Goal: Transaction & Acquisition: Purchase product/service

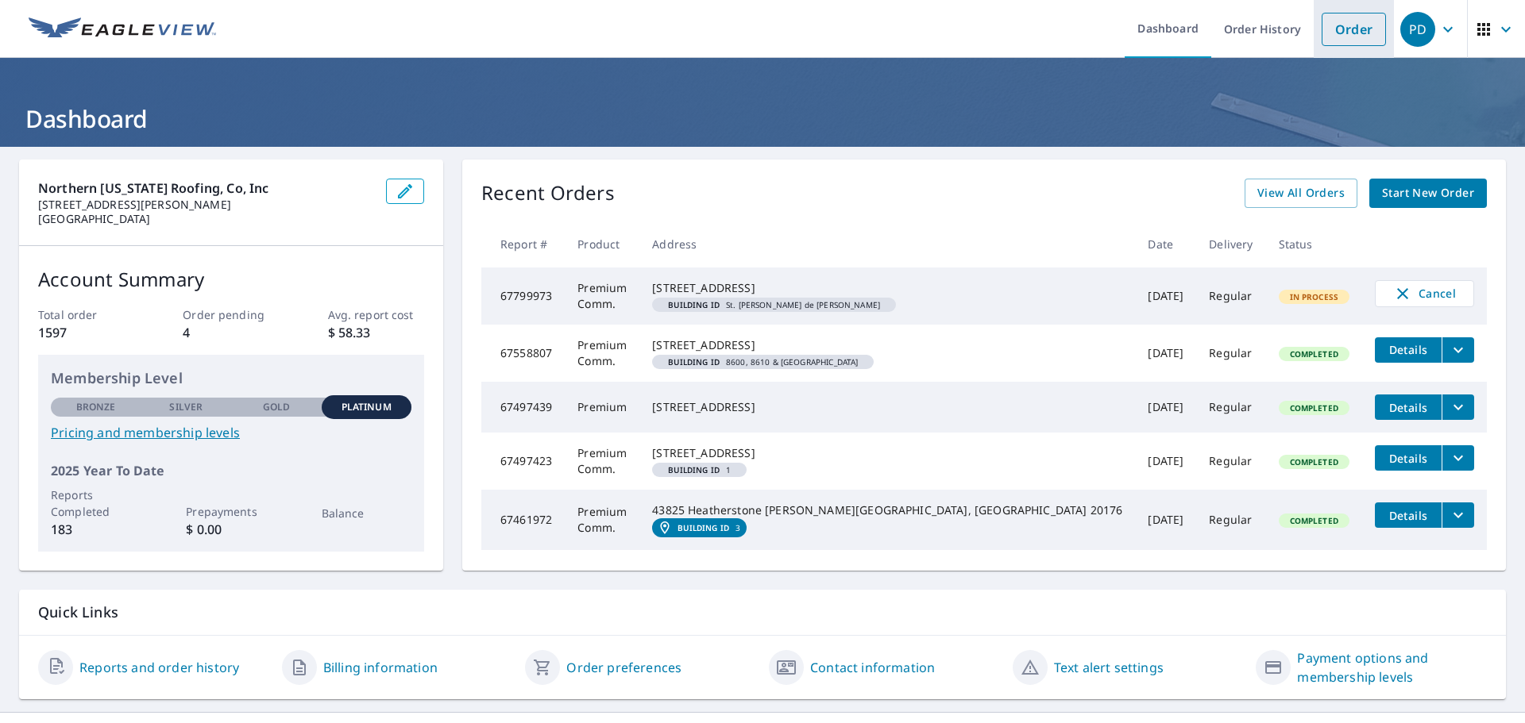
click at [1349, 25] on link "Order" at bounding box center [1353, 29] width 64 height 33
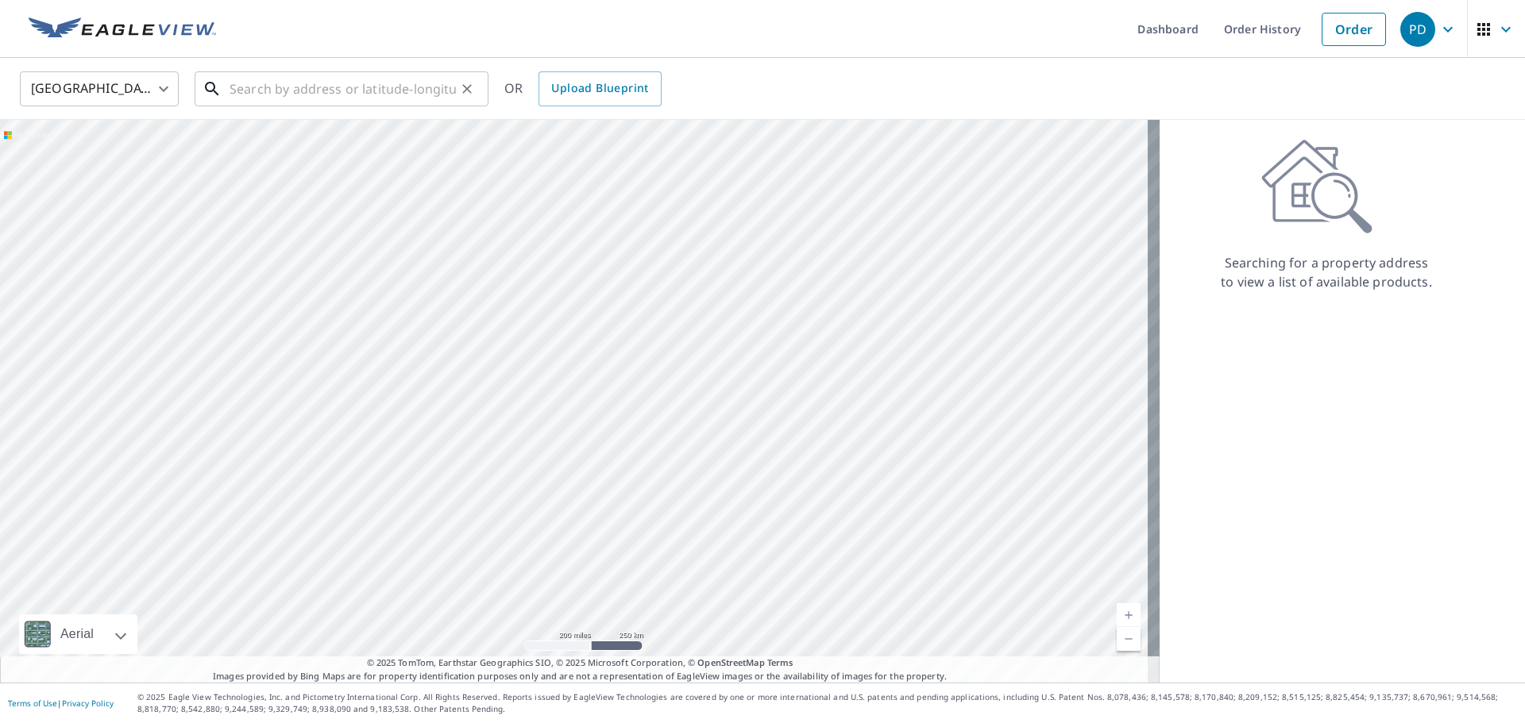
click at [334, 93] on input "text" at bounding box center [342, 89] width 226 height 44
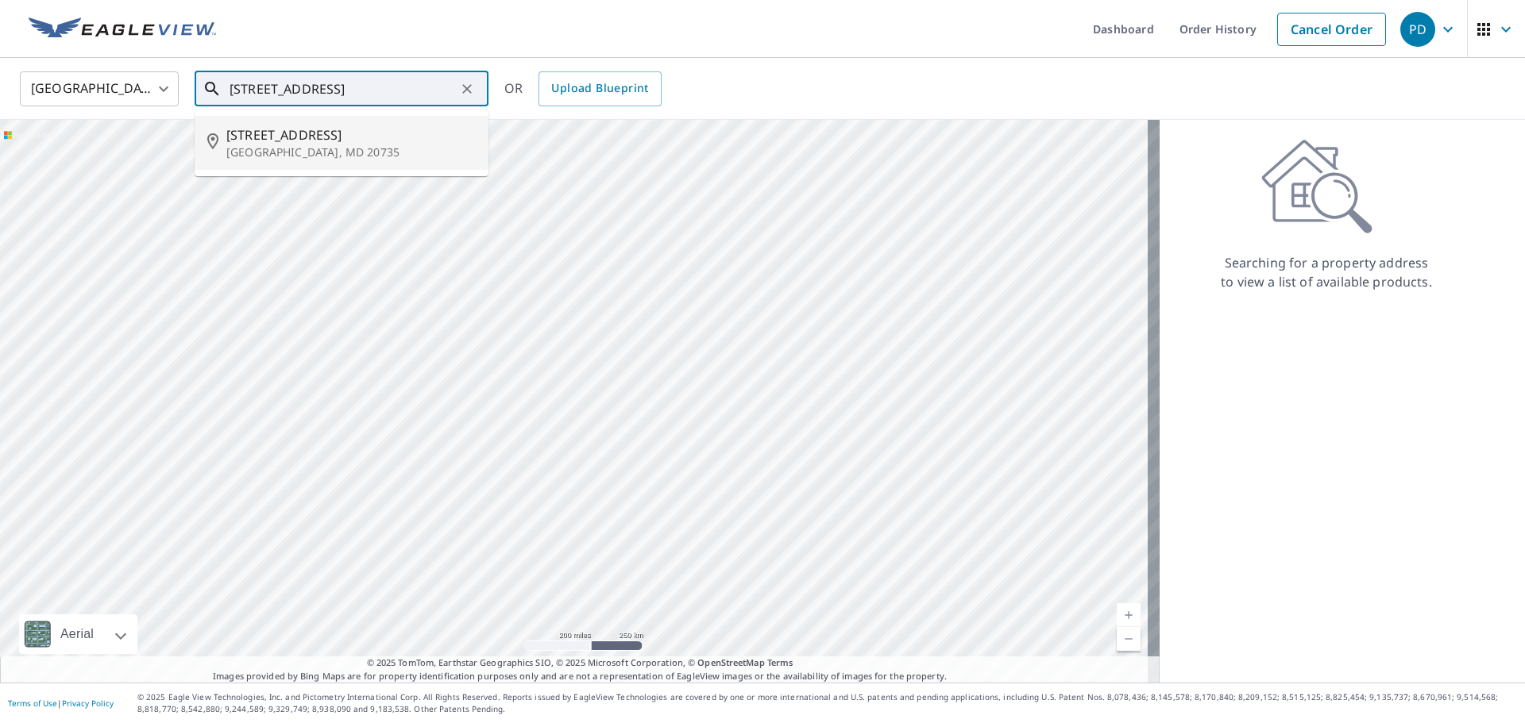
click at [293, 138] on span "[STREET_ADDRESS]" at bounding box center [350, 134] width 249 height 19
type input "[STREET_ADDRESS]"
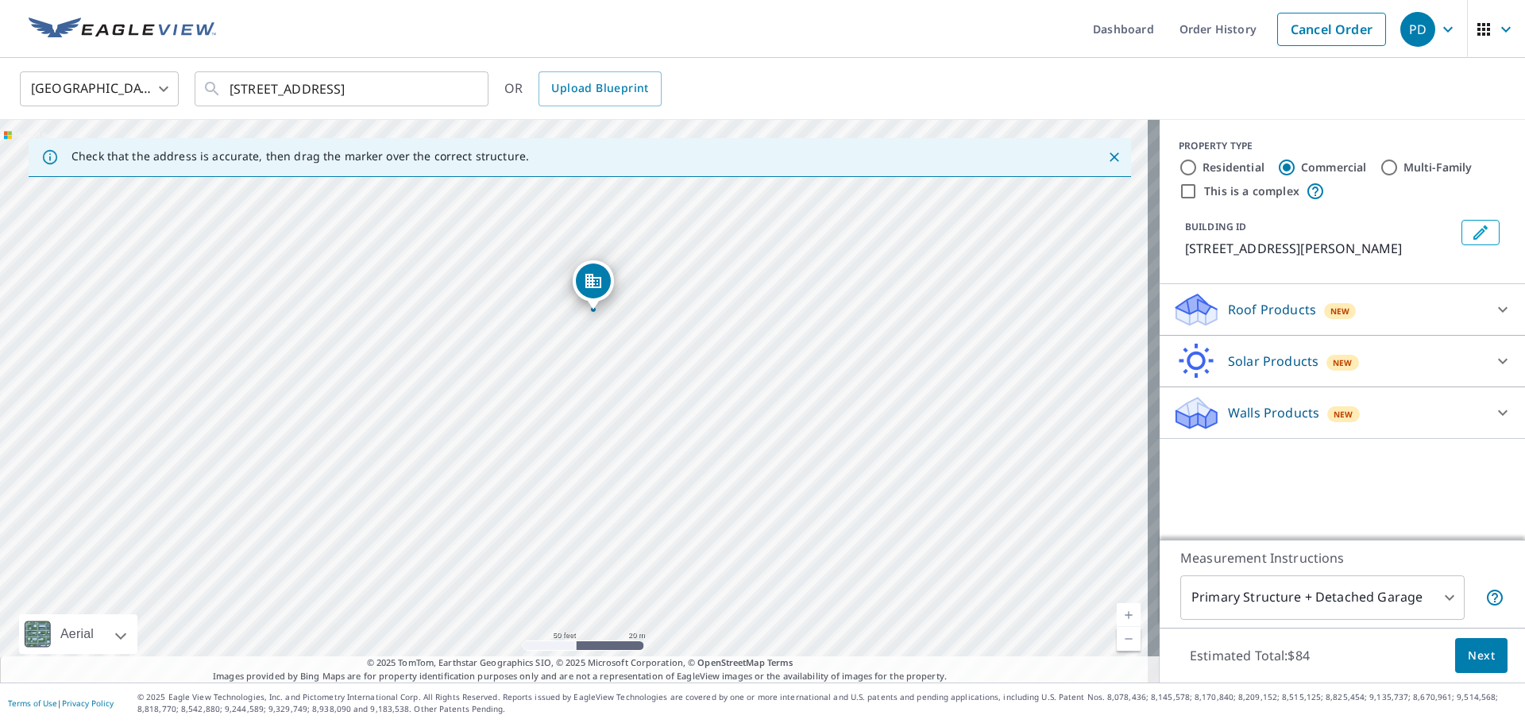
drag, startPoint x: 569, startPoint y: 494, endPoint x: 588, endPoint y: 405, distance: 91.0
click at [588, 405] on div "[STREET_ADDRESS]" at bounding box center [579, 401] width 1159 height 563
click at [1109, 159] on icon "Close" at bounding box center [1114, 157] width 10 height 10
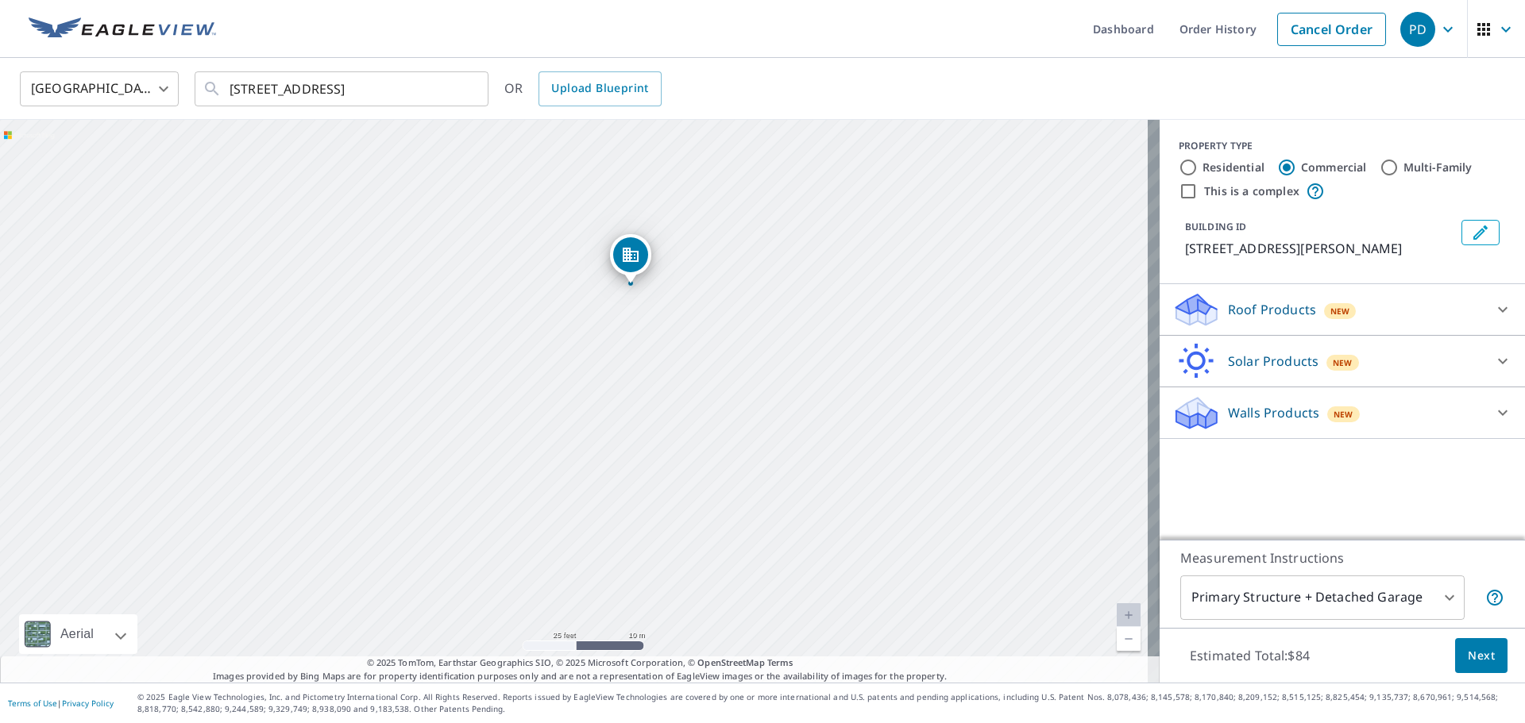
drag, startPoint x: 607, startPoint y: 463, endPoint x: 656, endPoint y: 319, distance: 151.9
click at [658, 322] on div "[STREET_ADDRESS]" at bounding box center [579, 401] width 1159 height 563
drag, startPoint x: 627, startPoint y: 232, endPoint x: 631, endPoint y: 331, distance: 99.4
drag, startPoint x: 708, startPoint y: 310, endPoint x: 712, endPoint y: 331, distance: 20.9
click at [1471, 233] on icon "Edit building 1" at bounding box center [1480, 232] width 19 height 19
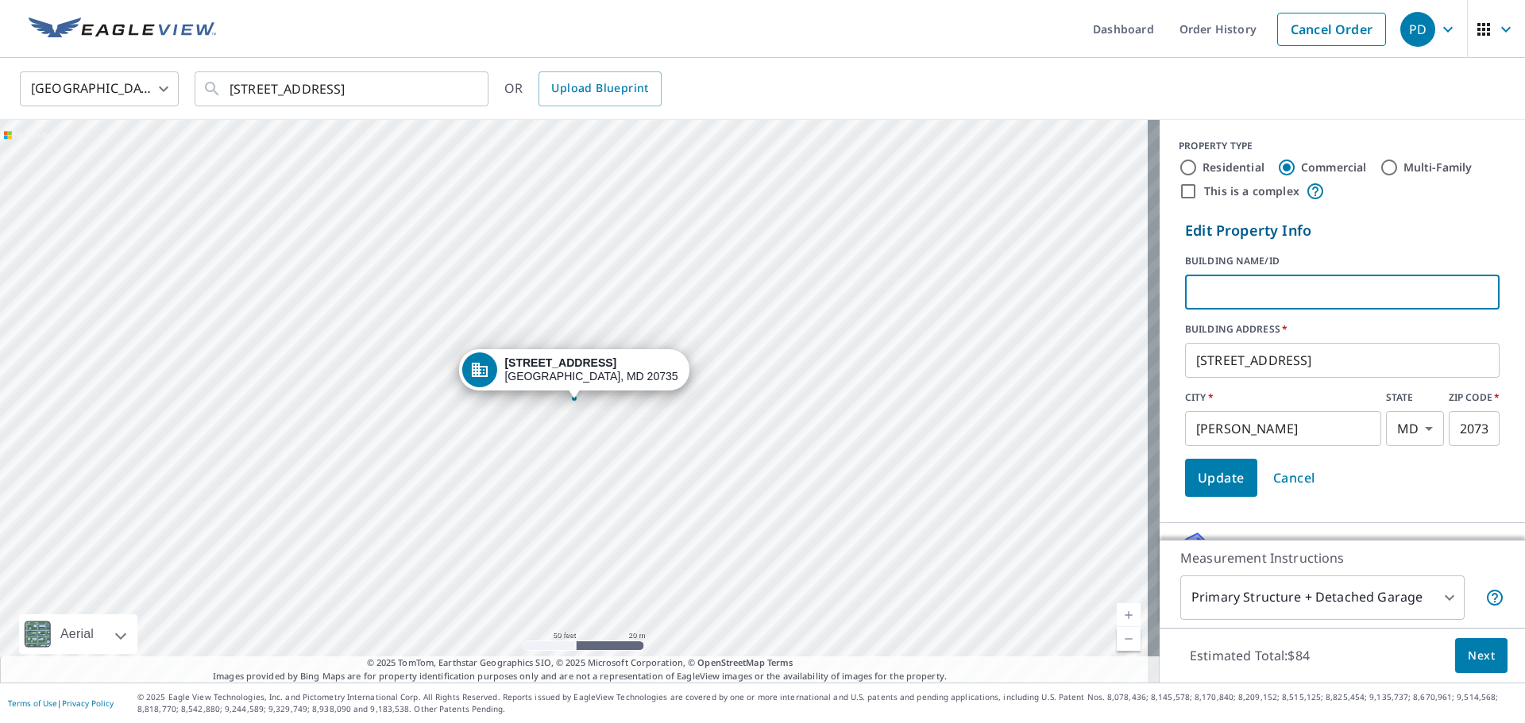
click at [1279, 291] on input "text" at bounding box center [1342, 292] width 314 height 44
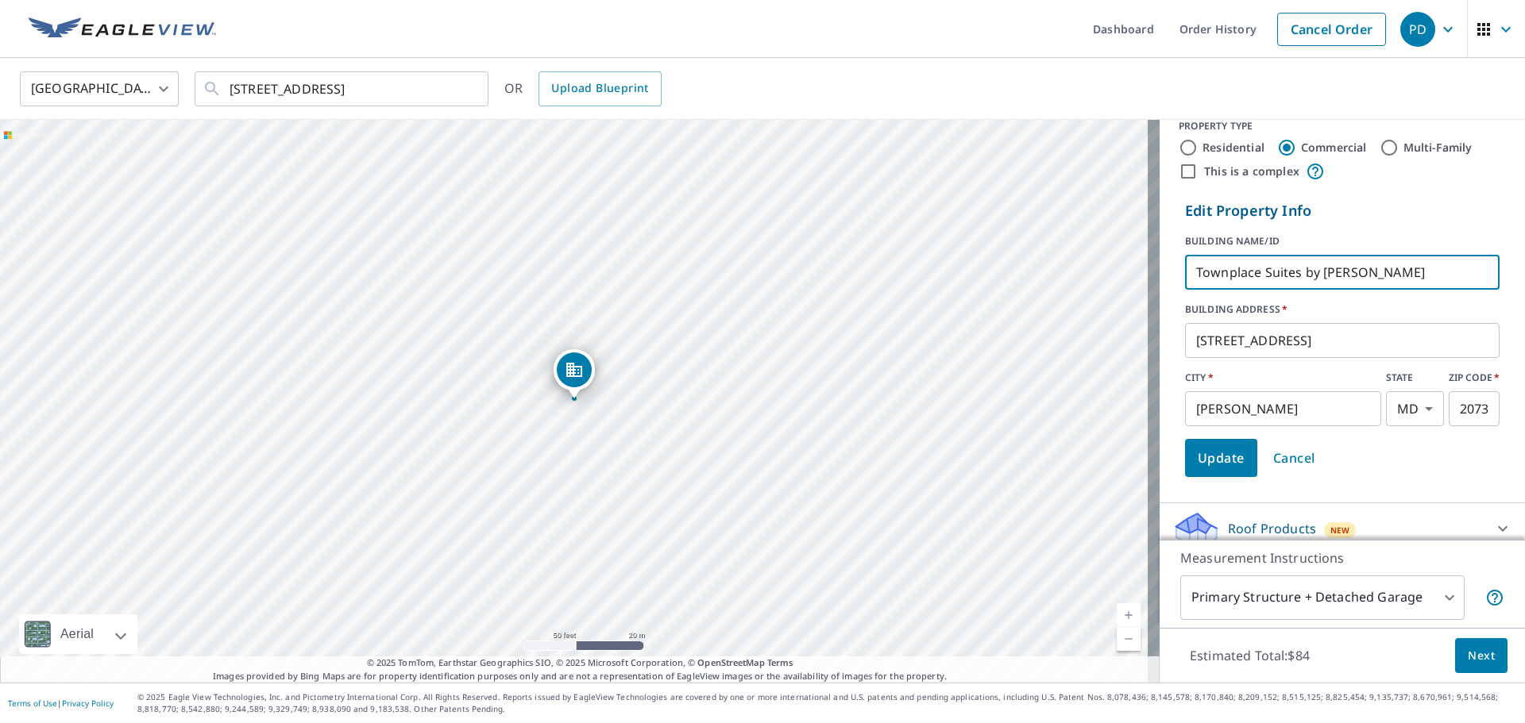
scroll to position [79, 0]
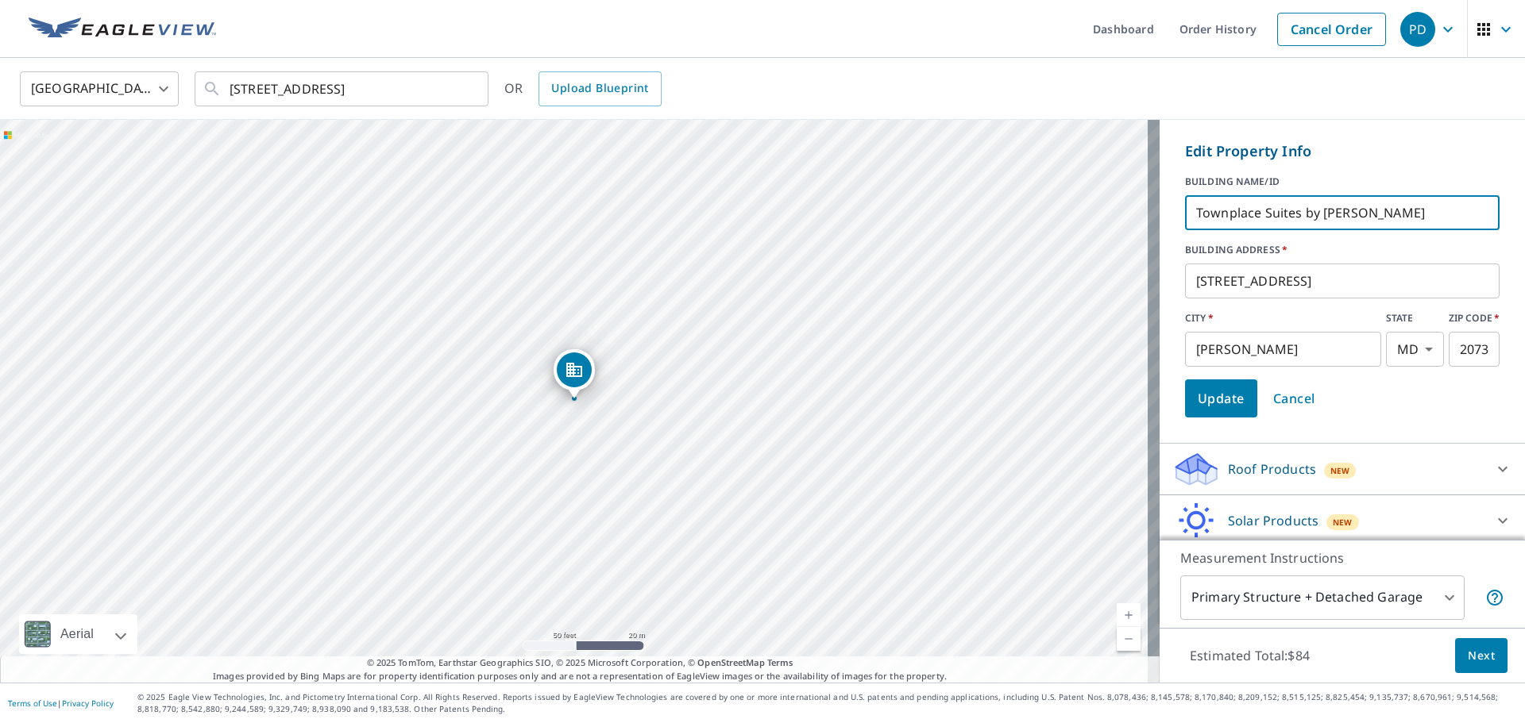
type input "Townplace Suites by [PERSON_NAME]"
click at [1493, 466] on icon at bounding box center [1502, 469] width 19 height 19
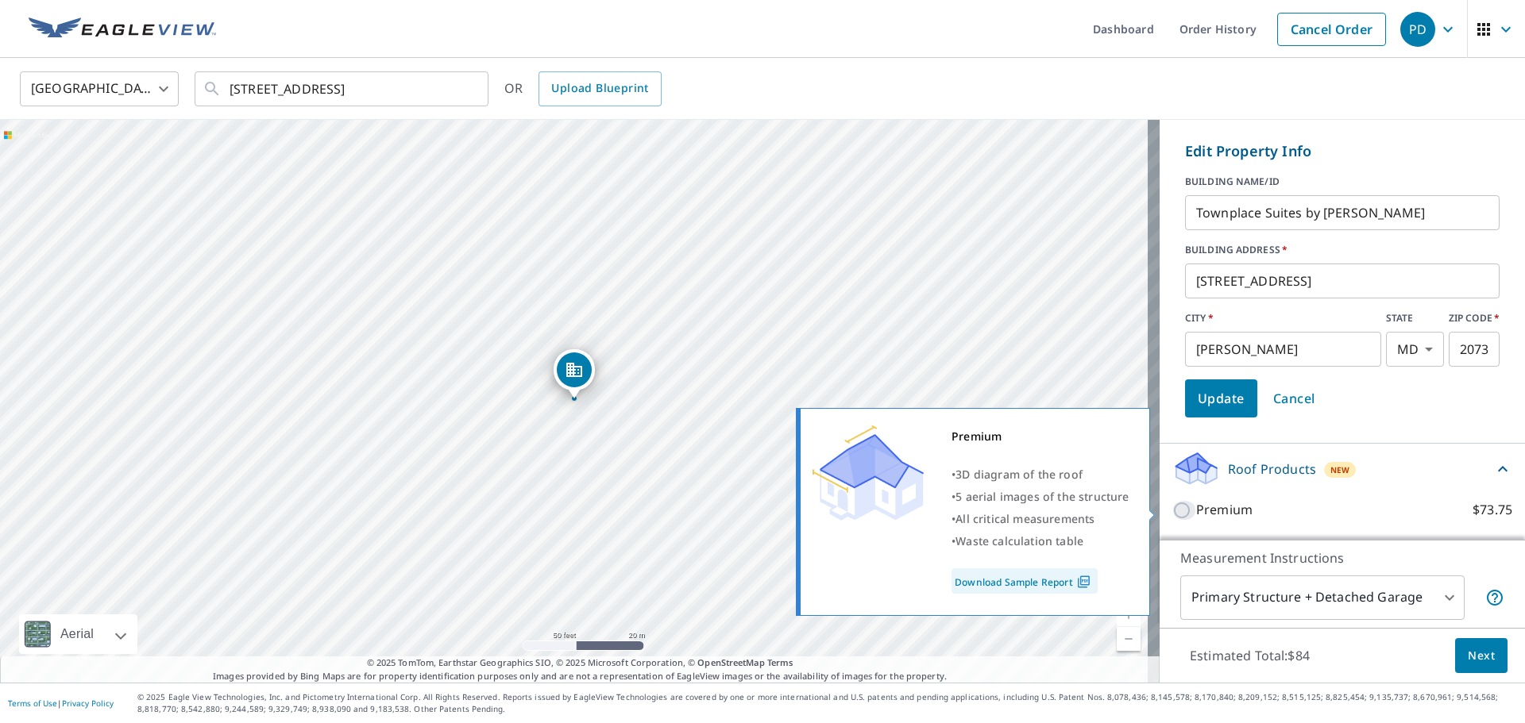
click at [1172, 507] on input "Premium $73.75" at bounding box center [1184, 510] width 24 height 19
checkbox input "true"
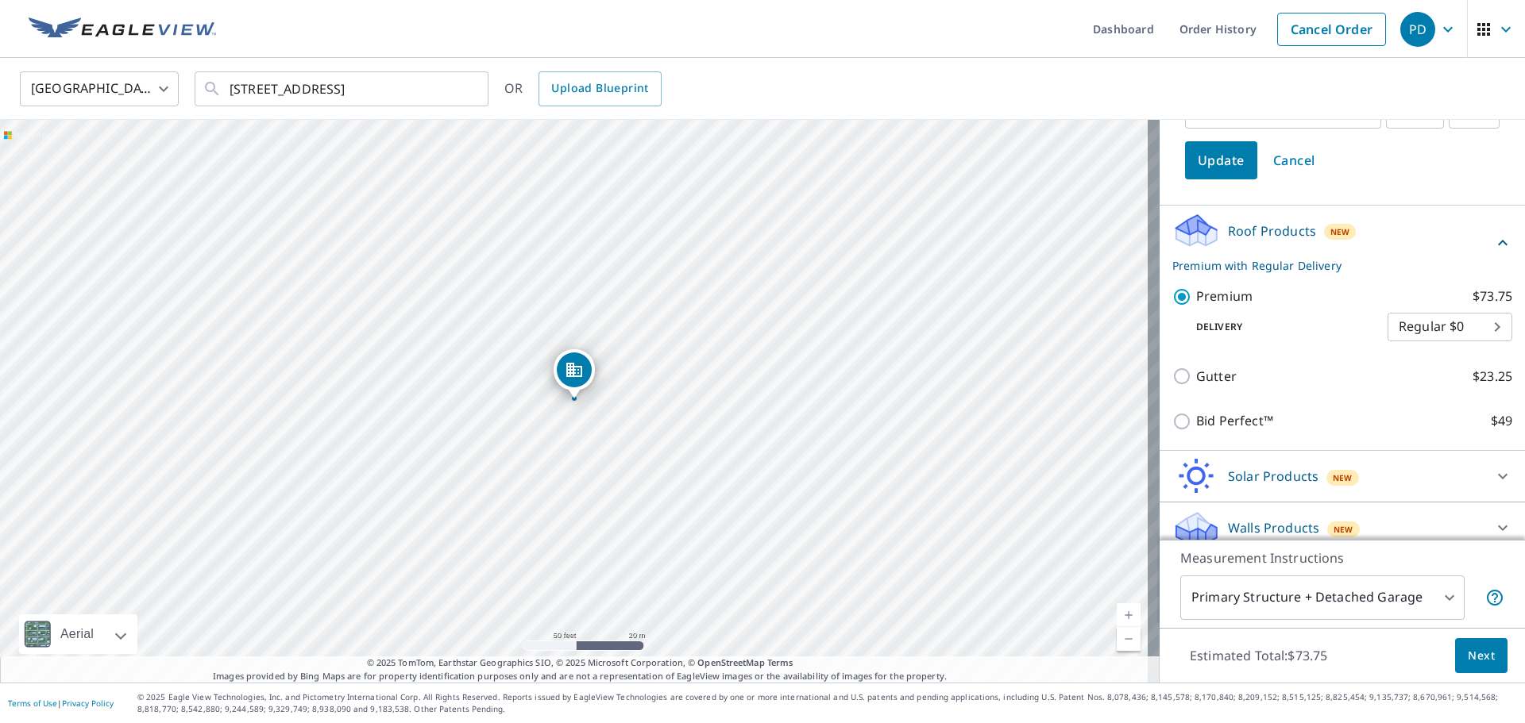
scroll to position [332, 0]
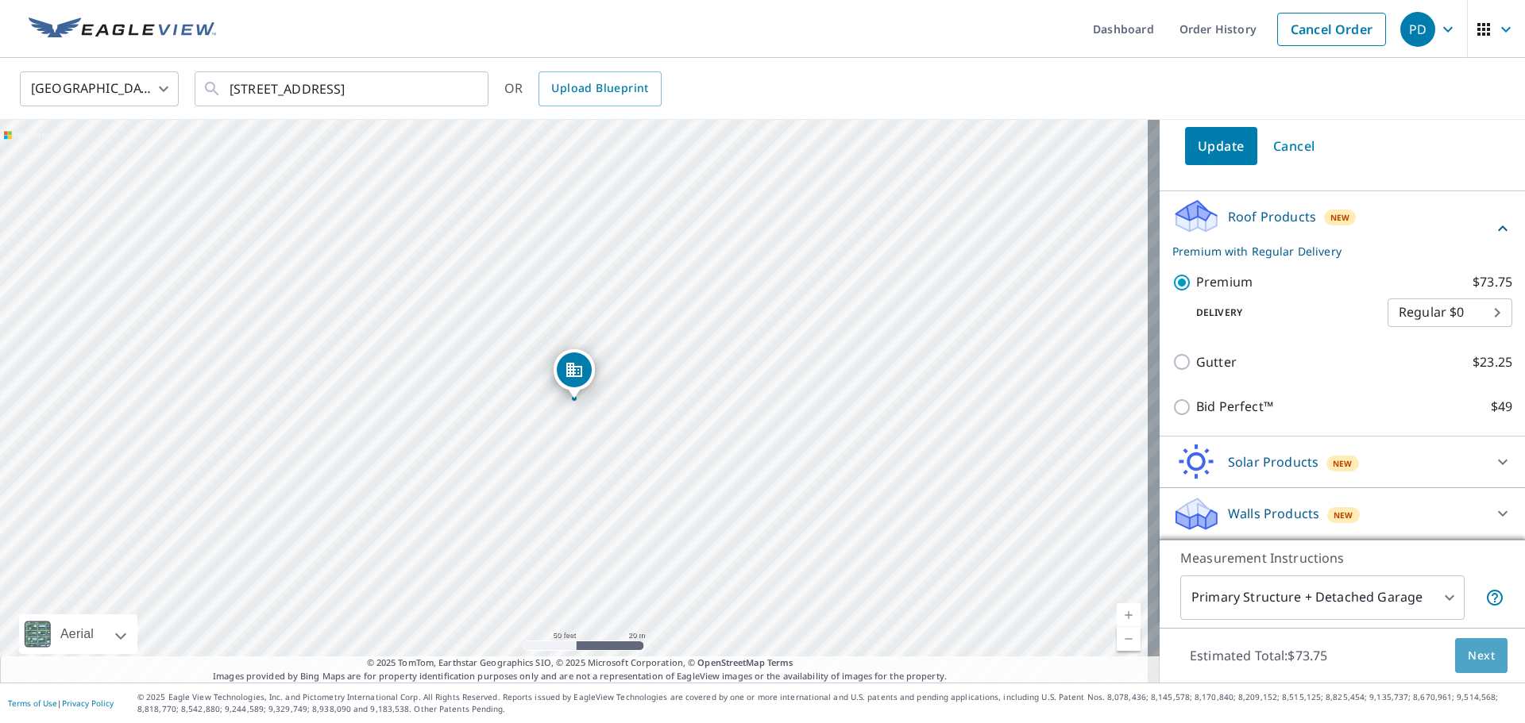
click at [1467, 652] on span "Next" at bounding box center [1480, 656] width 27 height 20
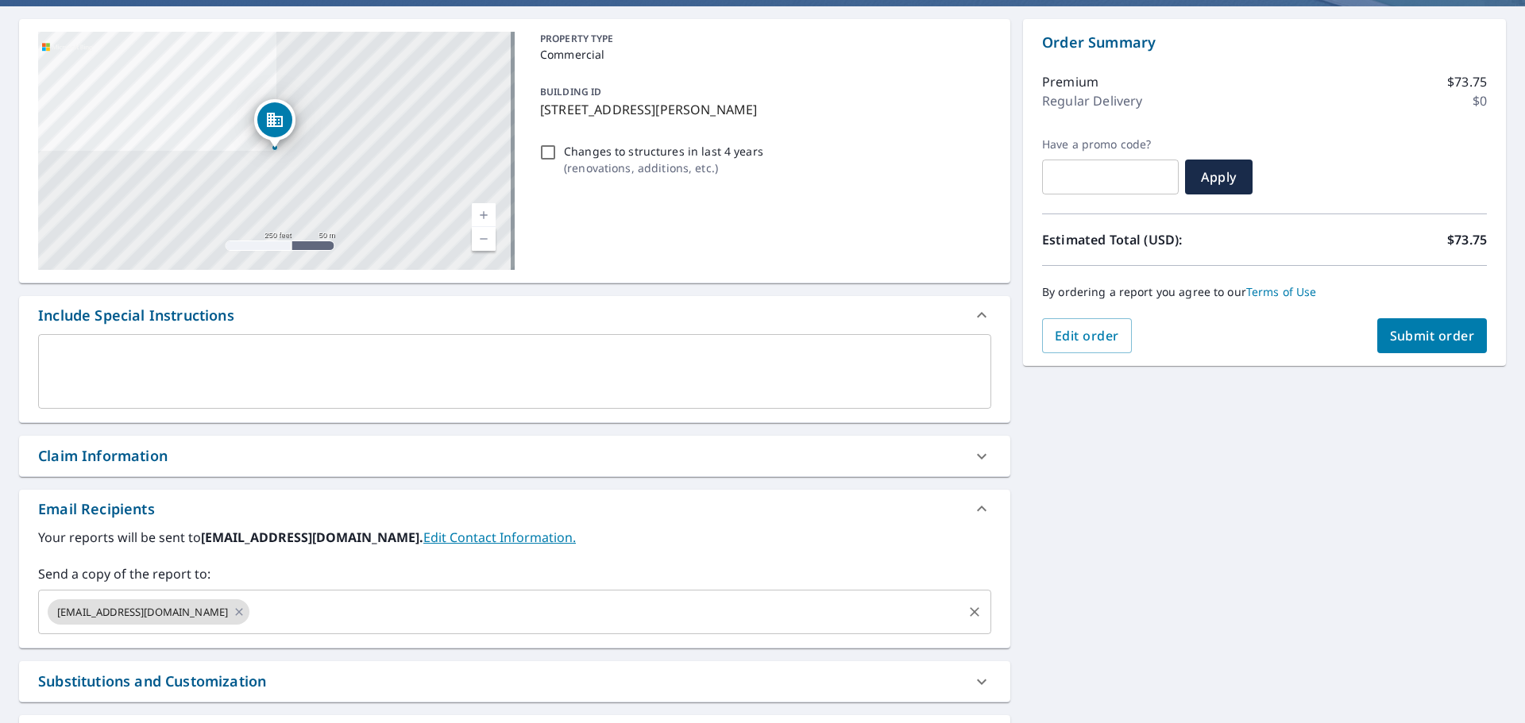
scroll to position [159, 0]
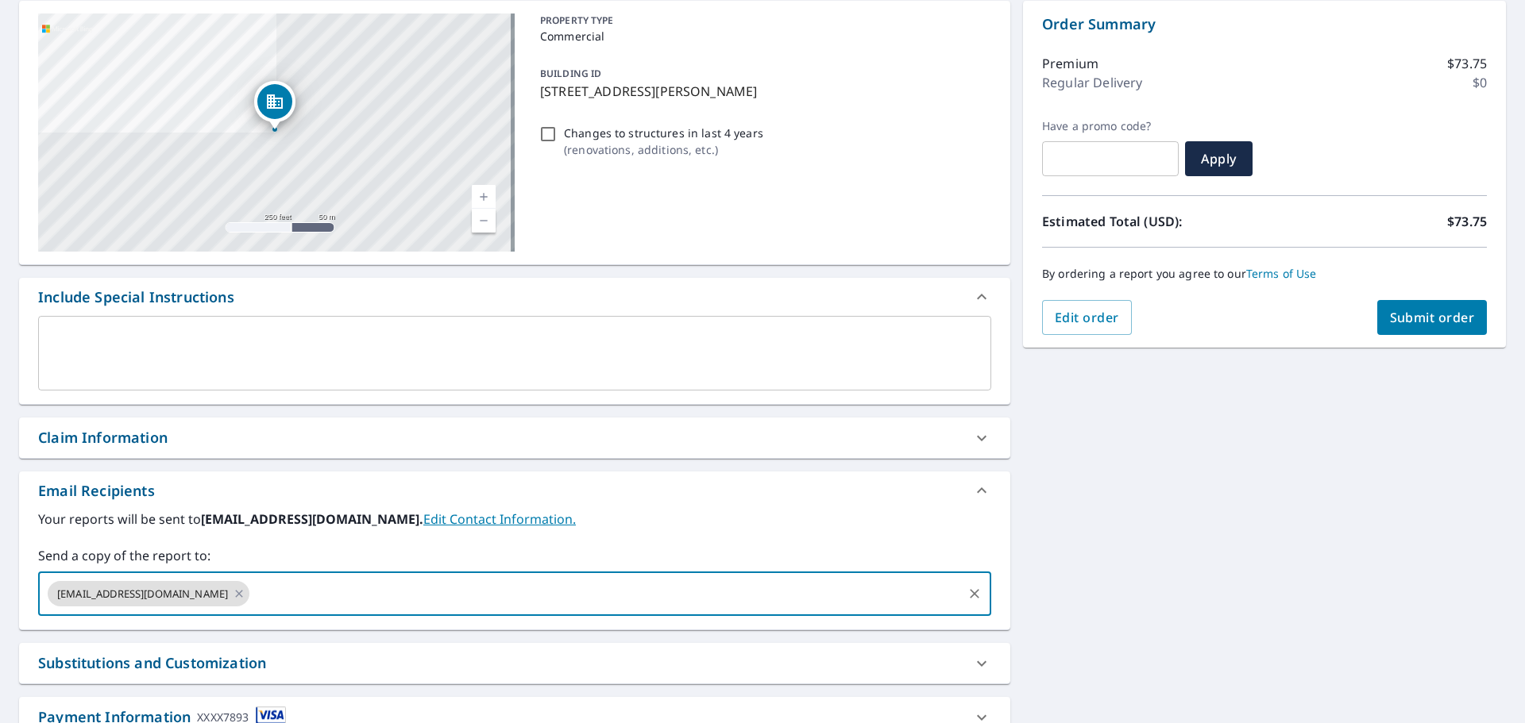
click at [303, 586] on input "text" at bounding box center [606, 594] width 708 height 30
type input "[EMAIL_ADDRESS][DOMAIN_NAME]"
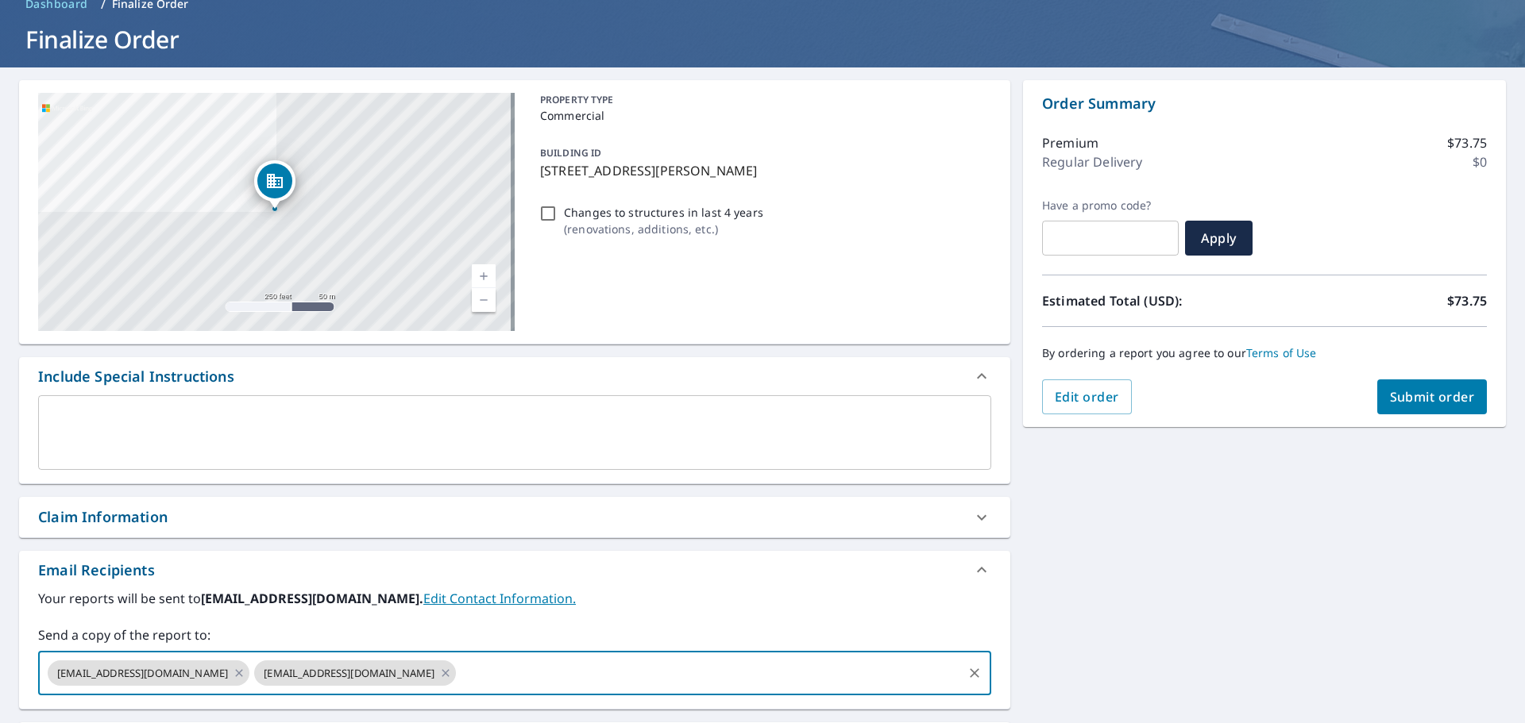
scroll to position [0, 0]
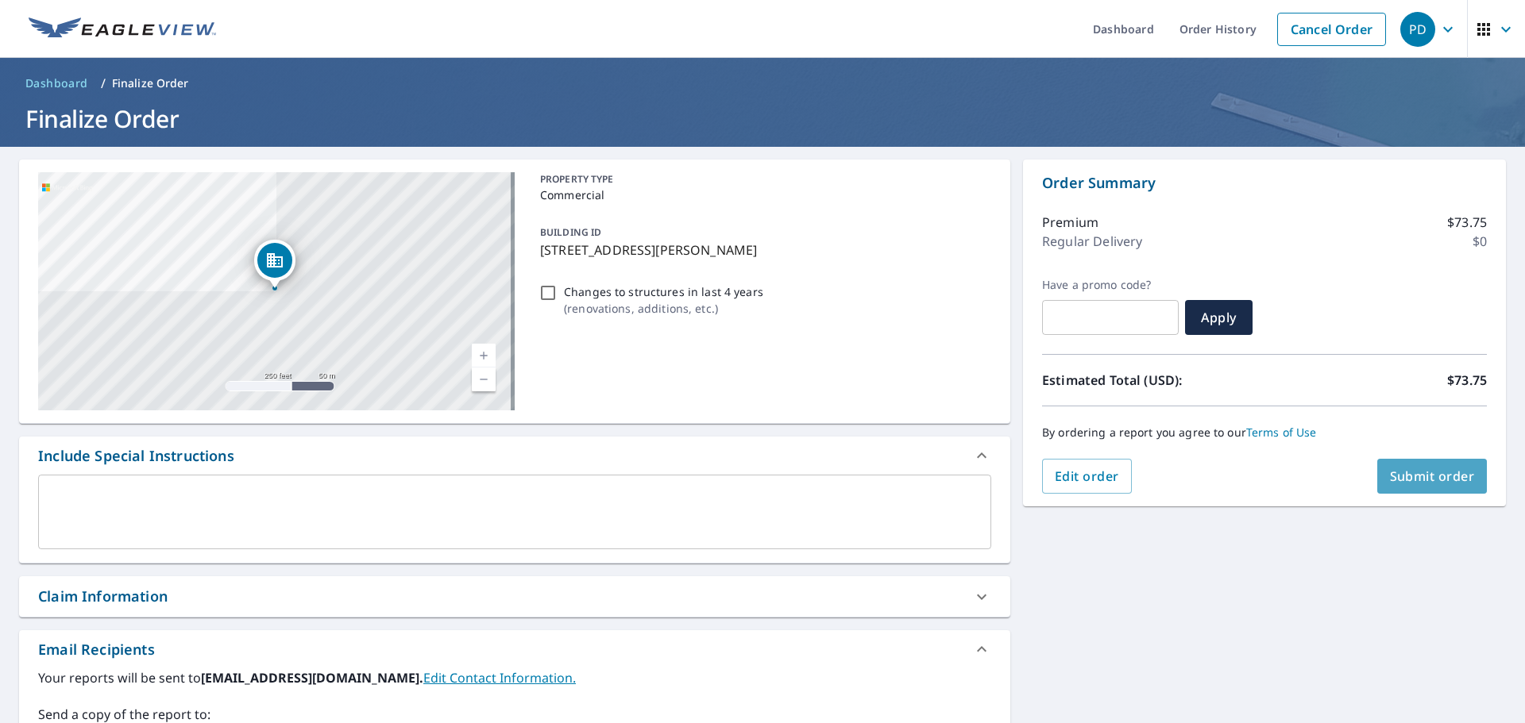
click at [1424, 476] on span "Submit order" at bounding box center [1432, 476] width 85 height 17
checkbox input "true"
